Goal: Check status: Check status

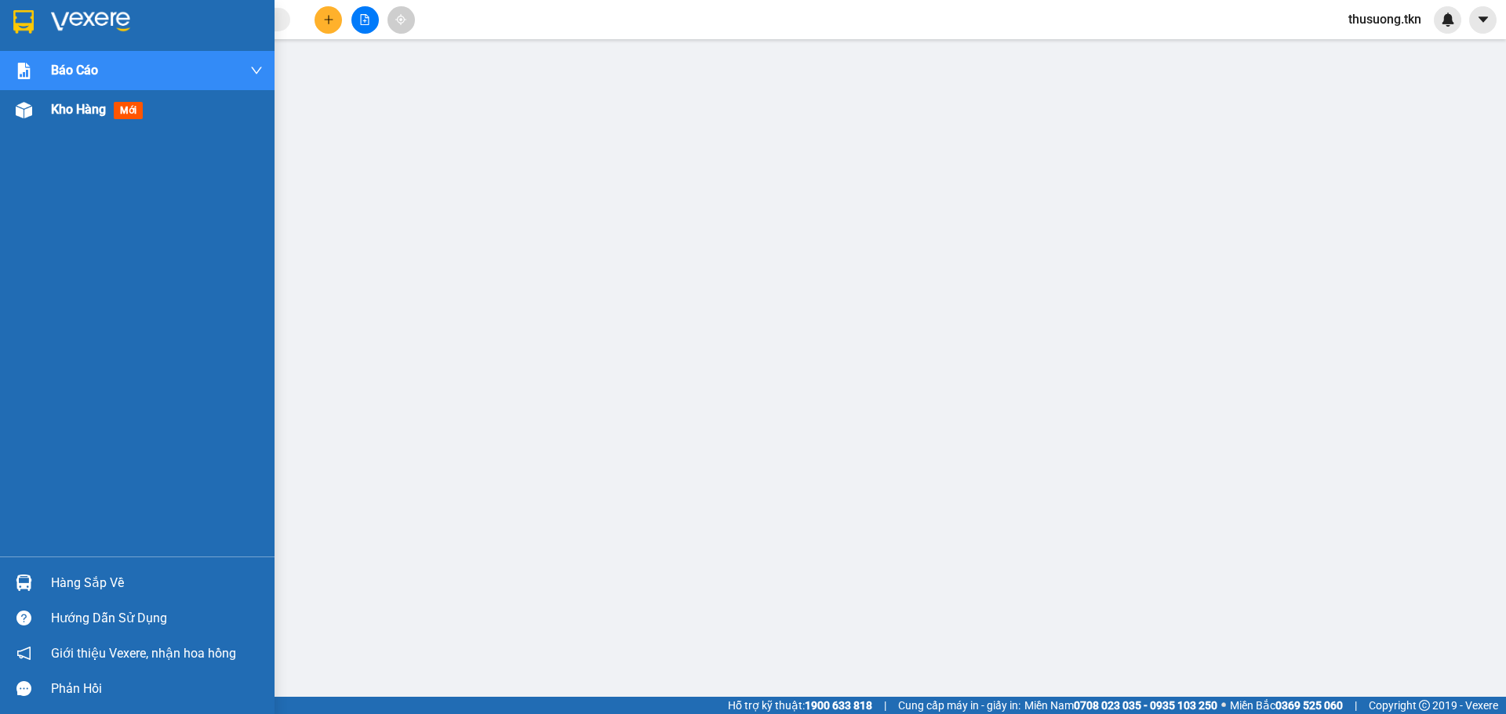
click at [64, 111] on span "Kho hàng" at bounding box center [78, 109] width 55 height 15
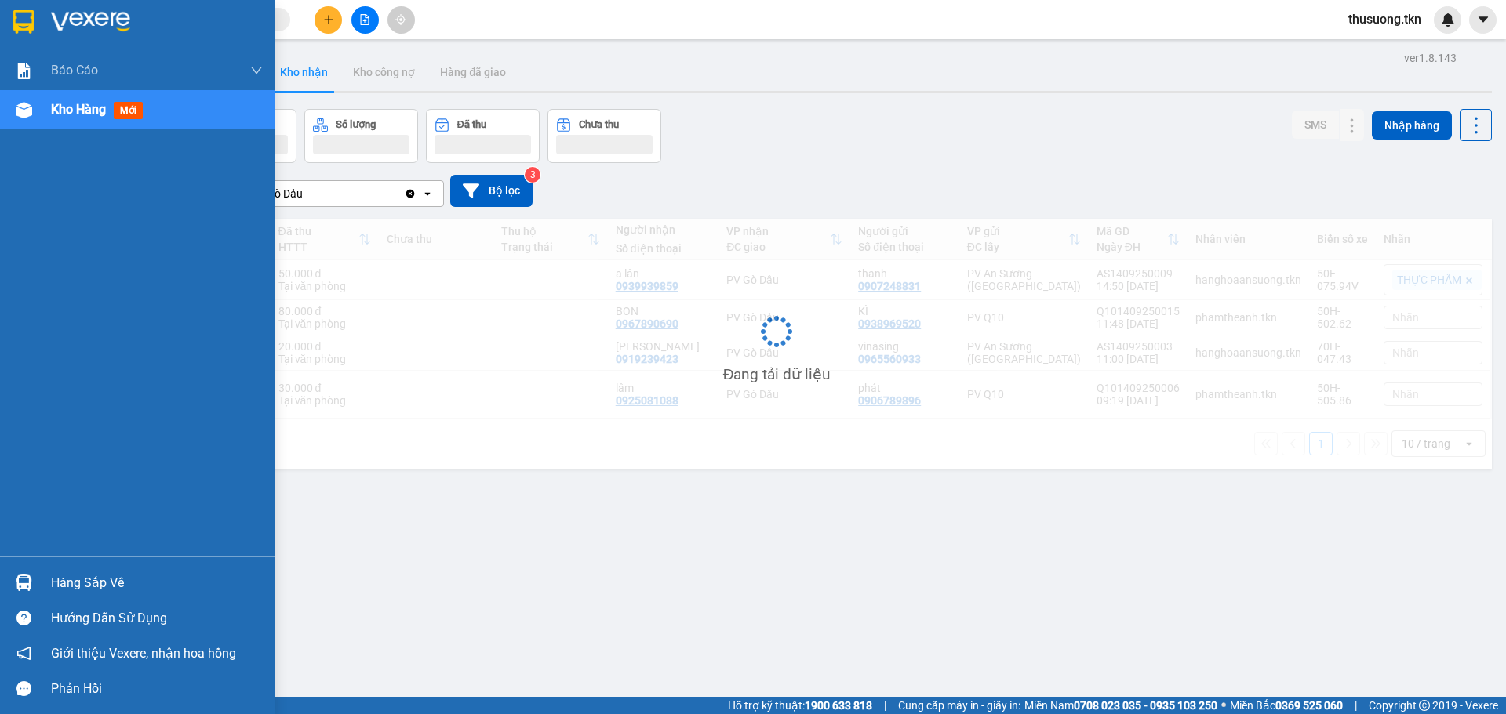
click at [93, 111] on span "Kho hàng" at bounding box center [78, 109] width 55 height 15
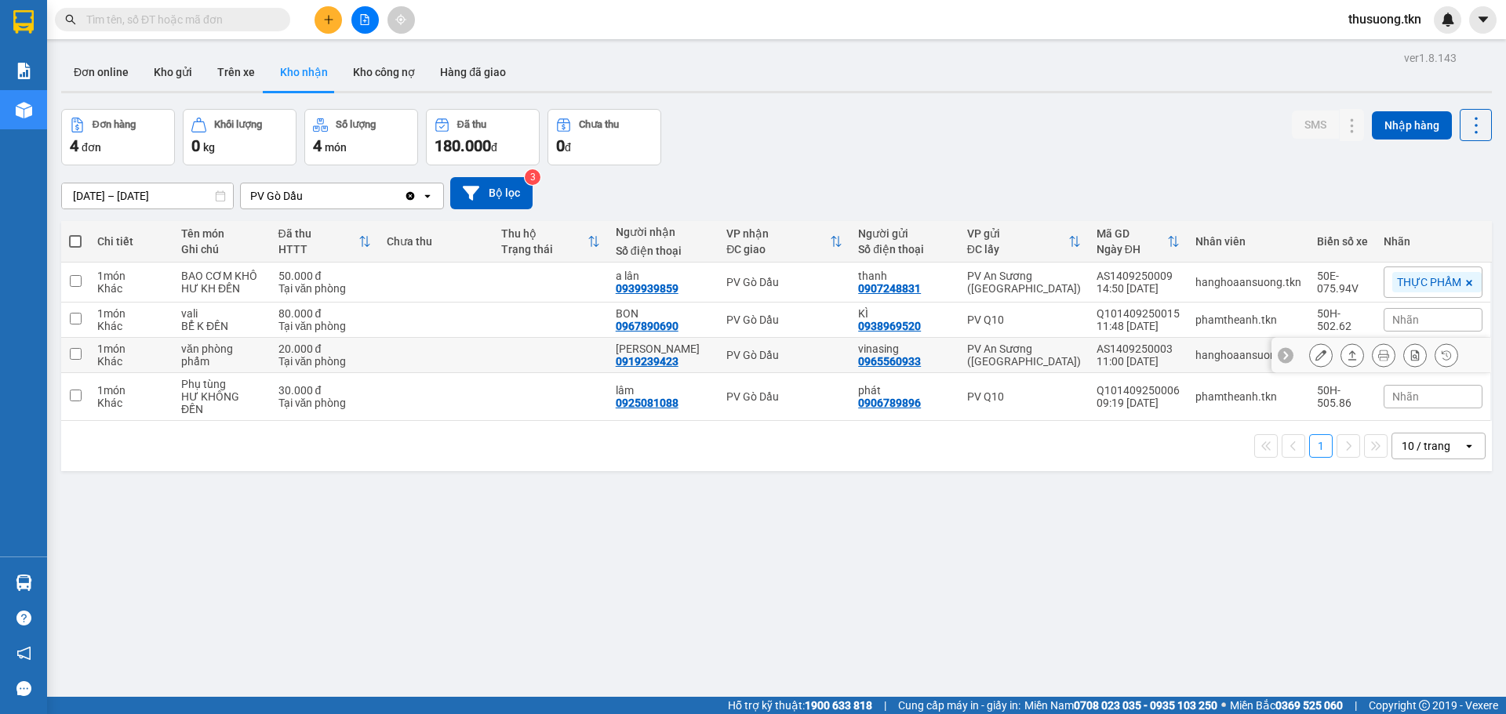
click at [77, 355] on input "checkbox" at bounding box center [76, 354] width 12 height 12
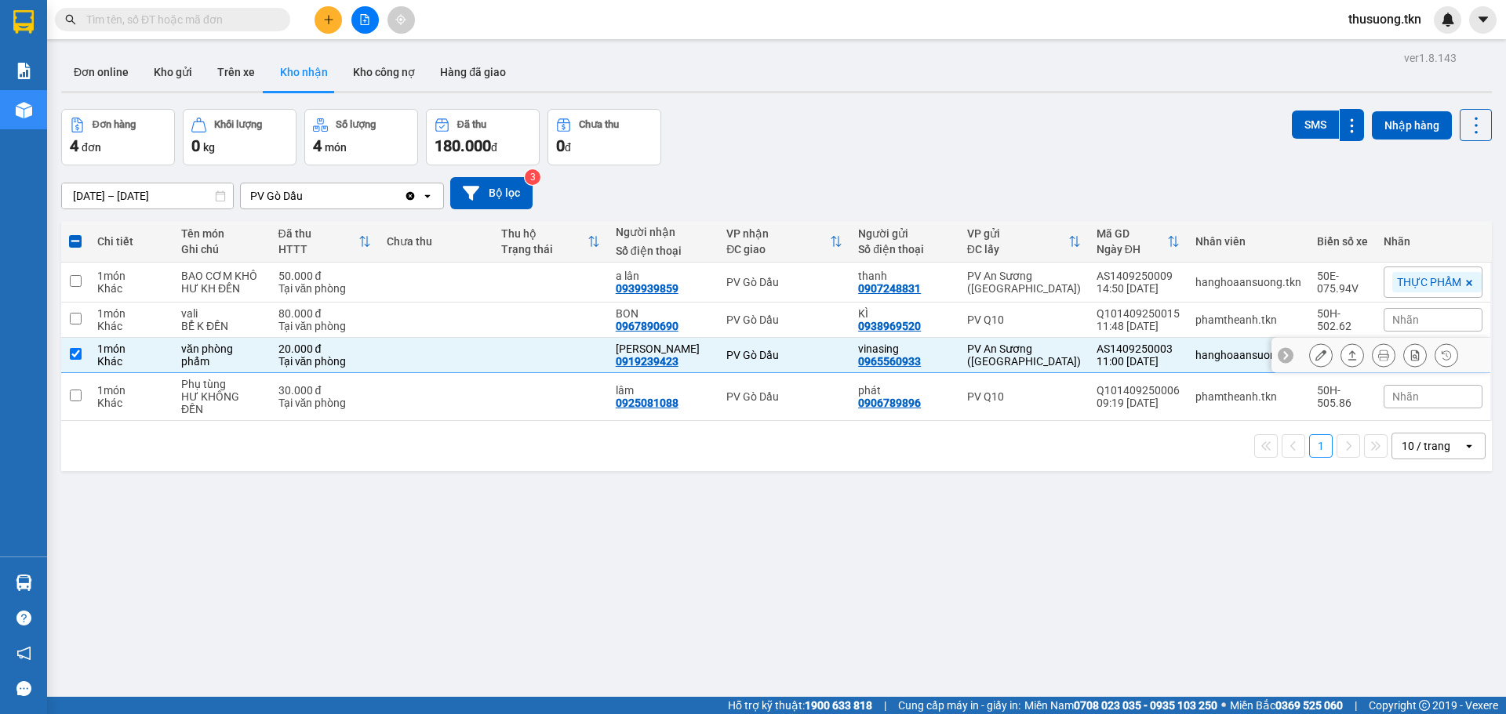
click at [1346, 350] on icon at bounding box center [1351, 355] width 11 height 11
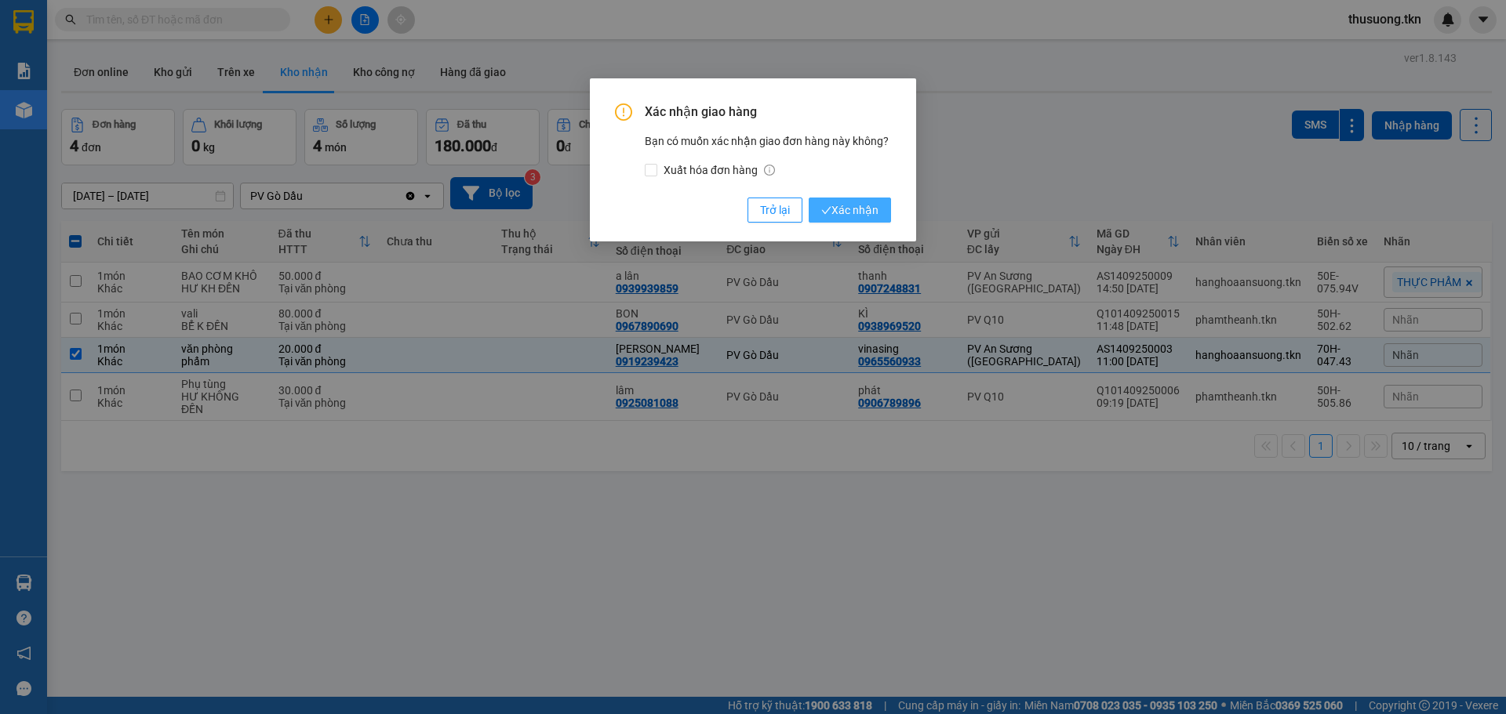
click at [847, 205] on span "Xác nhận" at bounding box center [849, 210] width 57 height 17
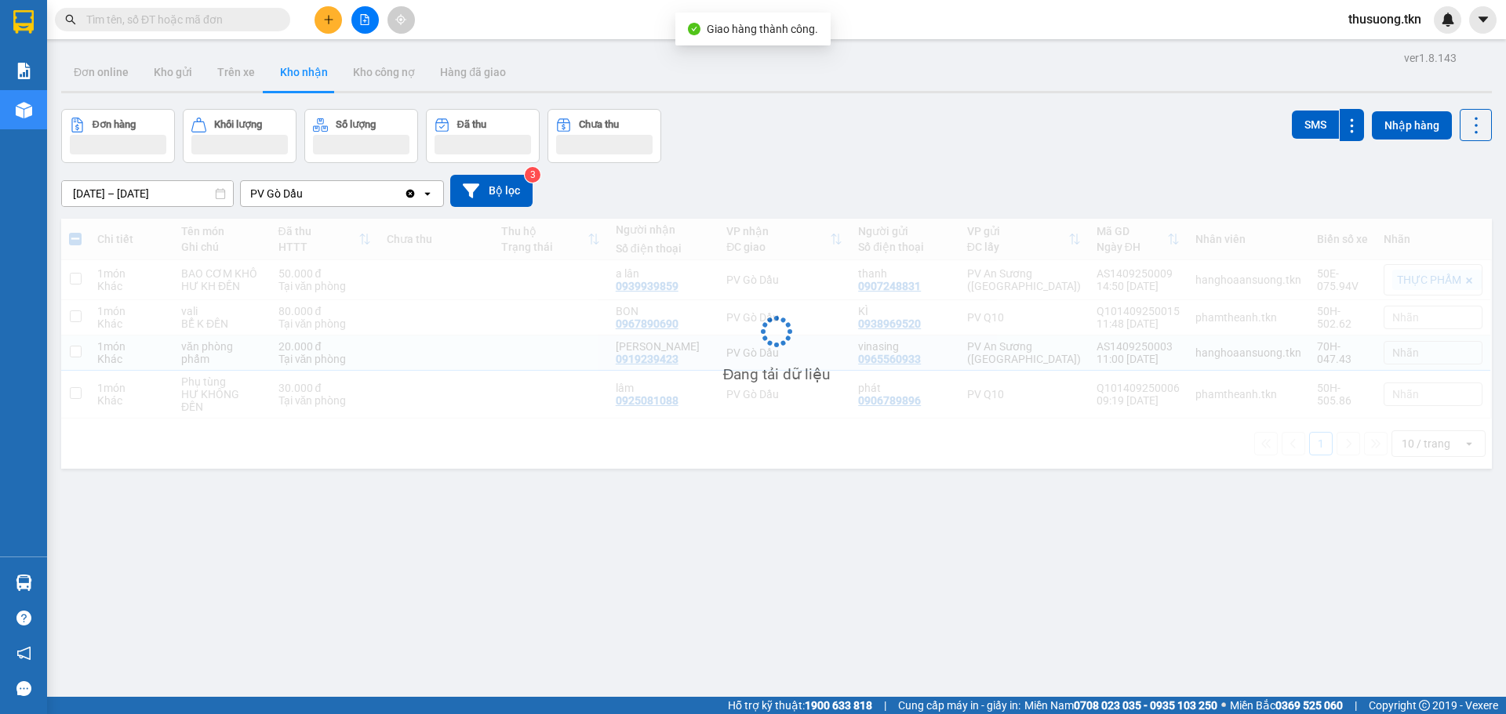
checkbox input "false"
